Goal: Information Seeking & Learning: Learn about a topic

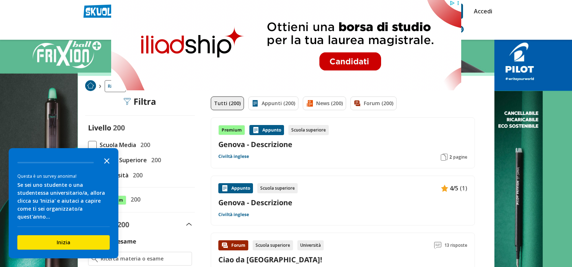
click at [106, 165] on icon "Close the survey" at bounding box center [107, 160] width 14 height 14
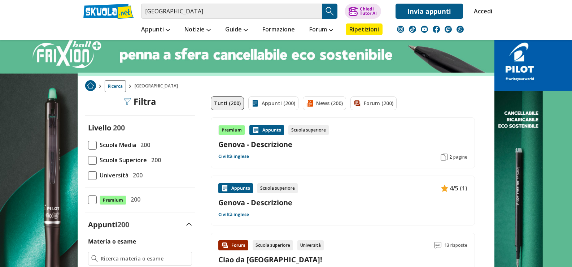
click at [92, 176] on span at bounding box center [92, 175] width 9 height 9
click at [88, 175] on input "Università 200" at bounding box center [88, 175] width 0 height 0
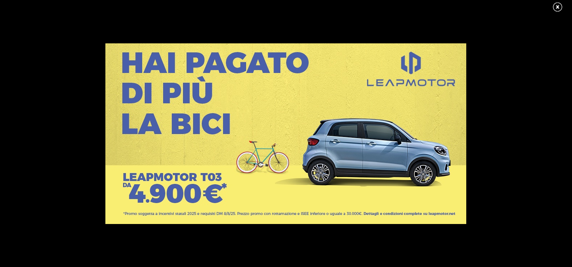
click at [558, 5] on link at bounding box center [561, 7] width 18 height 11
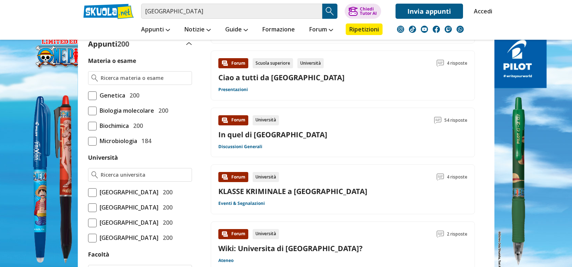
scroll to position [216, 0]
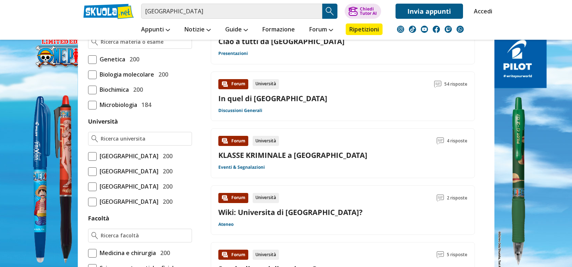
click at [135, 156] on span "[GEOGRAPHIC_DATA]" at bounding box center [128, 155] width 62 height 9
click at [88, 156] on input "Università degli studi di Genova 200" at bounding box center [88, 156] width 0 height 0
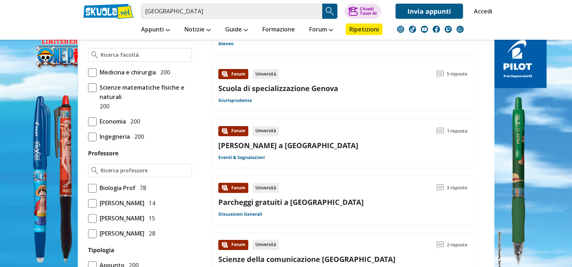
scroll to position [433, 0]
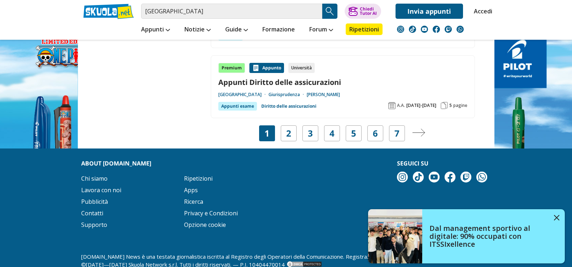
scroll to position [1407, 0]
